Goal: Task Accomplishment & Management: Complete application form

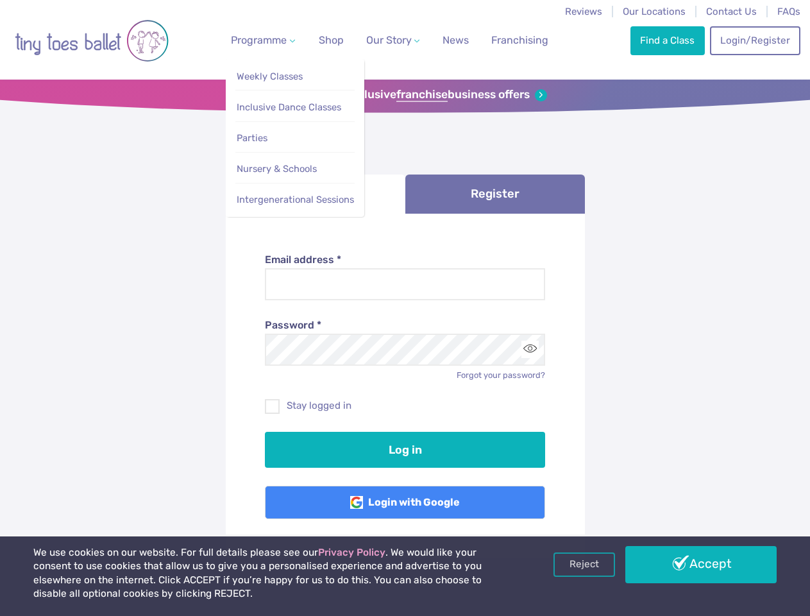
click at [260, 40] on span "Programme" at bounding box center [259, 40] width 56 height 12
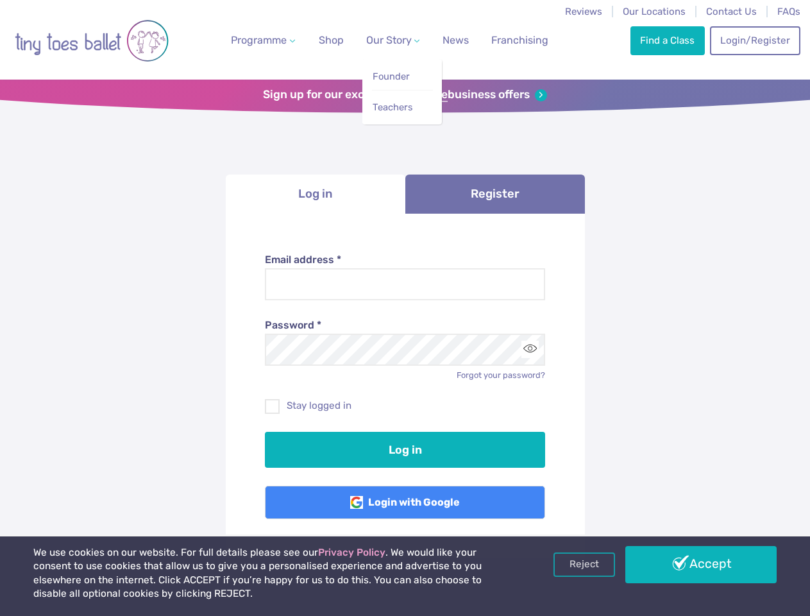
click at [382, 40] on span "Our Story" at bounding box center [389, 40] width 46 height 12
click at [405, 95] on strong "franchise" at bounding box center [421, 95] width 51 height 14
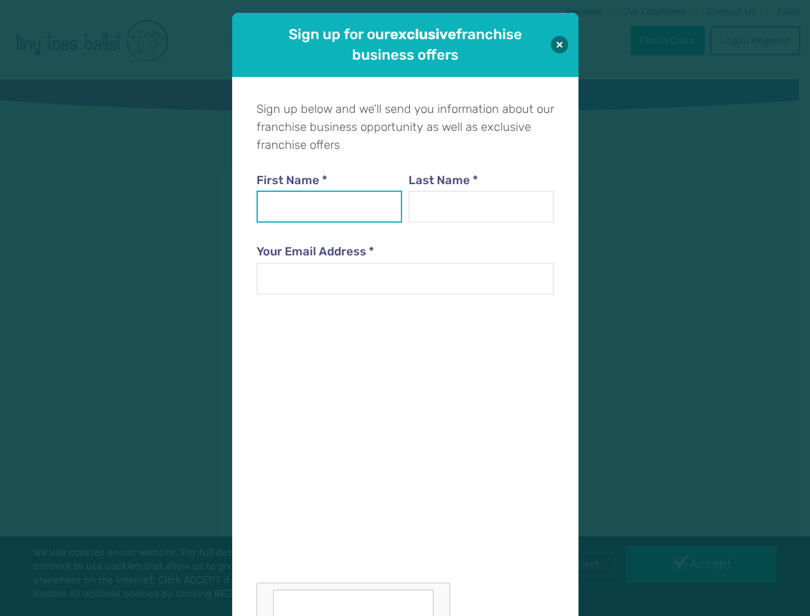
click at [316, 194] on input "First Name *" at bounding box center [330, 206] width 146 height 32
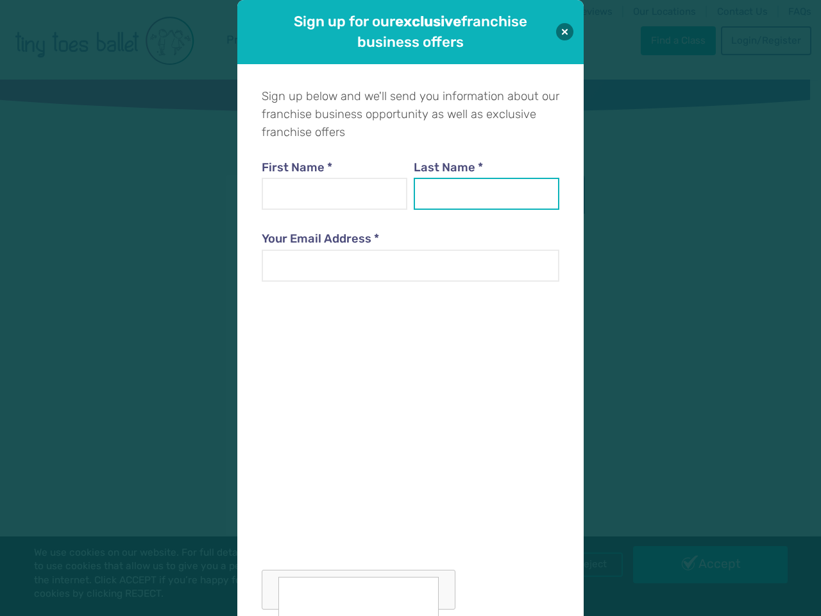
click at [495, 194] on input "Last Name *" at bounding box center [487, 194] width 146 height 32
click at [530, 349] on div at bounding box center [411, 453] width 298 height 314
click at [584, 564] on div "Sign up for our exclusive franchise business offers Sign up below and we'll sen…" at bounding box center [410, 308] width 821 height 616
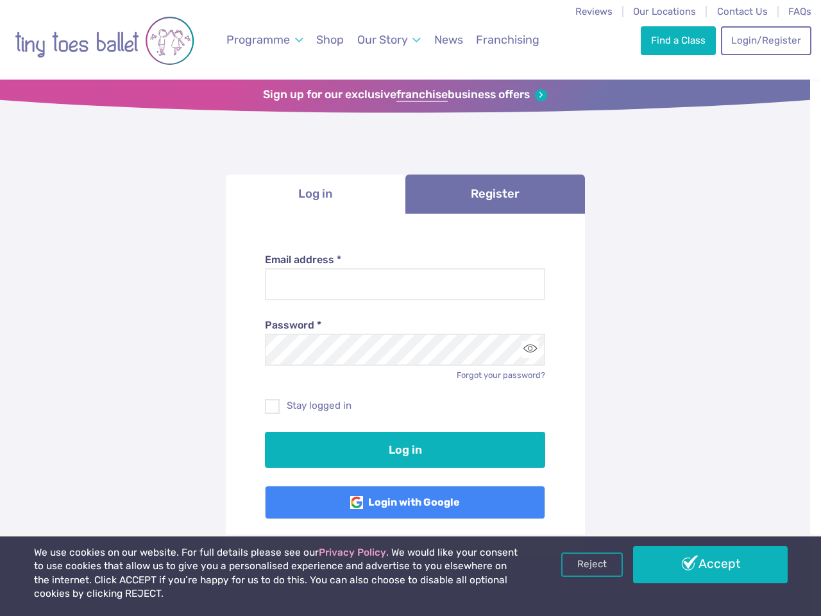
click at [701, 564] on div "Sign up for our exclusive franchise business offers Sign up below and we'll sen…" at bounding box center [410, 308] width 821 height 616
